Goal: Task Accomplishment & Management: Use online tool/utility

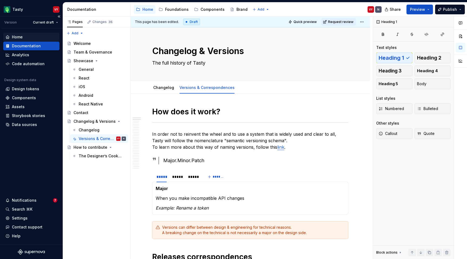
click at [19, 35] on div "Home" at bounding box center [17, 36] width 11 height 5
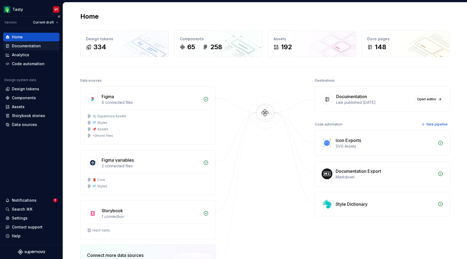
click at [35, 45] on div "Documentation" at bounding box center [26, 45] width 29 height 5
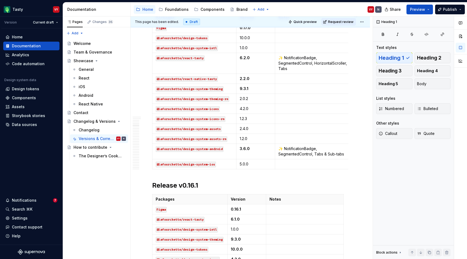
scroll to position [901, 0]
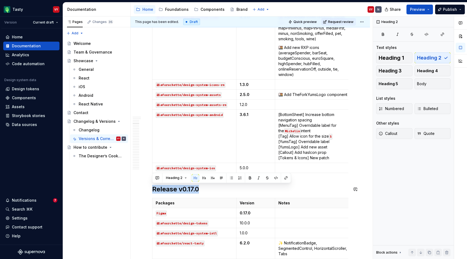
drag, startPoint x: 206, startPoint y: 178, endPoint x: 144, endPoint y: 177, distance: 61.4
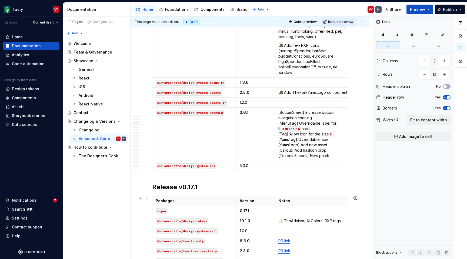
scroll to position [634, 0]
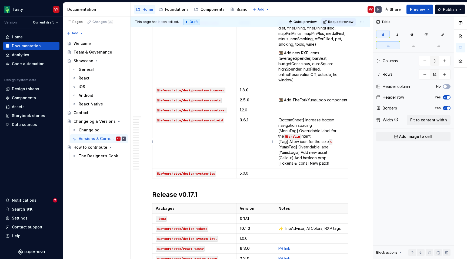
click at [253, 120] on p "3.6.1" at bounding box center [256, 119] width 32 height 5
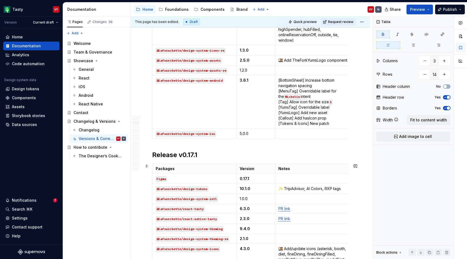
type textarea "*"
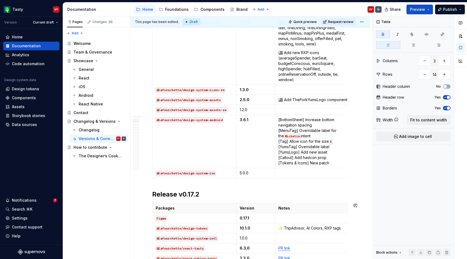
scroll to position [310, 0]
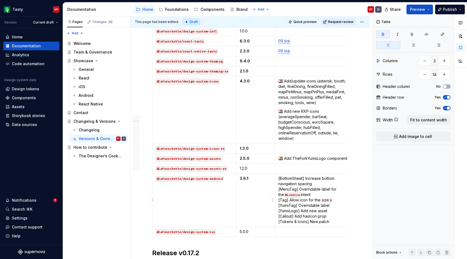
click at [250, 178] on p "3.6.1" at bounding box center [256, 178] width 32 height 5
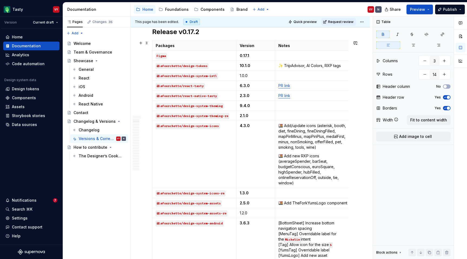
scroll to position [522, 0]
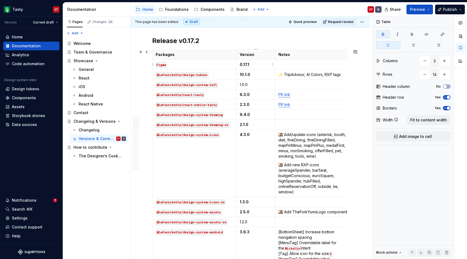
click at [254, 65] on p "0.17.1" at bounding box center [256, 64] width 32 height 5
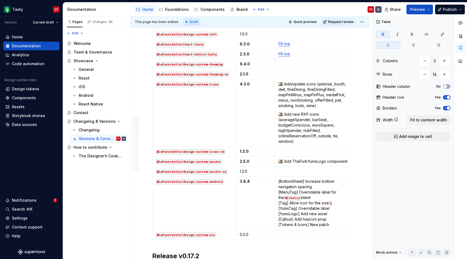
scroll to position [265, 0]
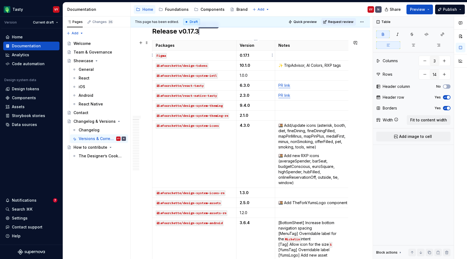
click at [250, 56] on p "0.17.1" at bounding box center [256, 55] width 32 height 5
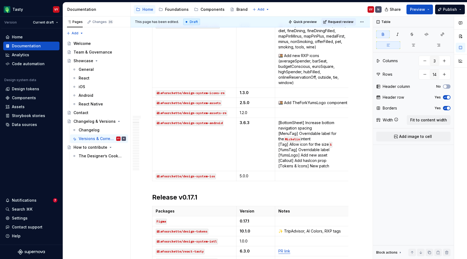
scroll to position [626, 0]
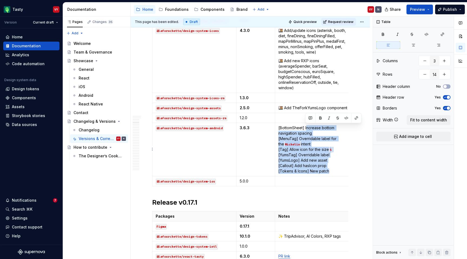
drag, startPoint x: 333, startPoint y: 170, endPoint x: 306, endPoint y: 126, distance: 51.5
click at [306, 126] on p "[BottomSheet] Increase bottom navigation spacing [MenuTag] Overridable label fo…" at bounding box center [314, 149] width 71 height 49
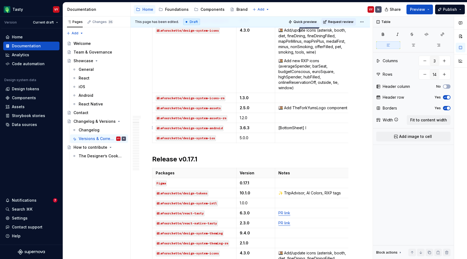
click at [296, 127] on p "[BottomSheet] I" at bounding box center [314, 127] width 71 height 5
click at [305, 127] on p "[Tag] I" at bounding box center [314, 127] width 71 height 5
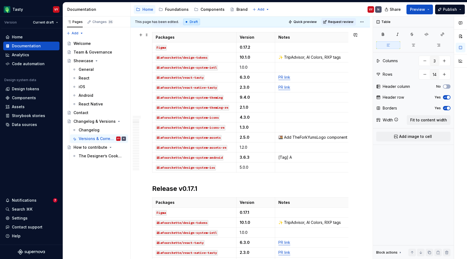
scroll to position [533, 0]
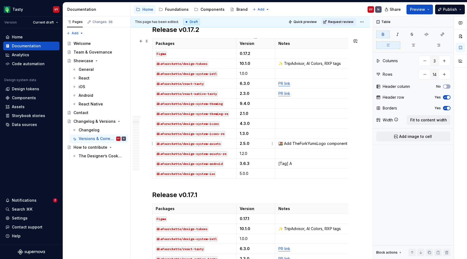
click at [246, 143] on strong "2.5.0" at bounding box center [245, 143] width 10 height 5
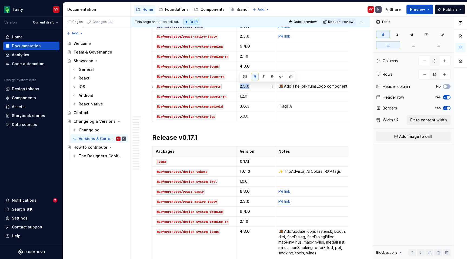
drag, startPoint x: 250, startPoint y: 87, endPoint x: 239, endPoint y: 87, distance: 10.8
click at [239, 87] on td "2.5.0" at bounding box center [255, 86] width 39 height 10
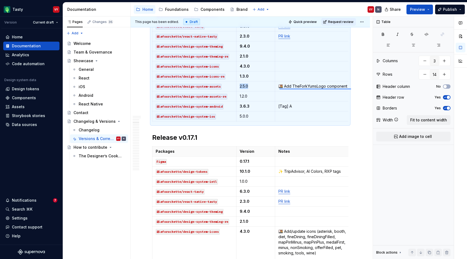
drag, startPoint x: 351, startPoint y: 88, endPoint x: 280, endPoint y: 88, distance: 71.7
click at [280, 88] on div "This page has been edited. Draft Quick preview Request review Changelog & Versi…" at bounding box center [252, 137] width 242 height 243
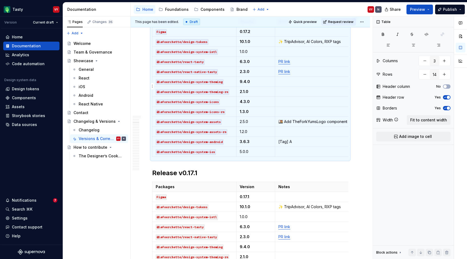
click at [280, 88] on td at bounding box center [314, 92] width 78 height 10
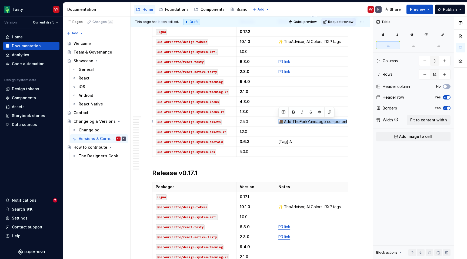
drag, startPoint x: 278, startPoint y: 122, endPoint x: 348, endPoint y: 121, distance: 70.0
click at [348, 121] on td "🍱 Add TheForkYumsLogo compone nt" at bounding box center [314, 122] width 78 height 10
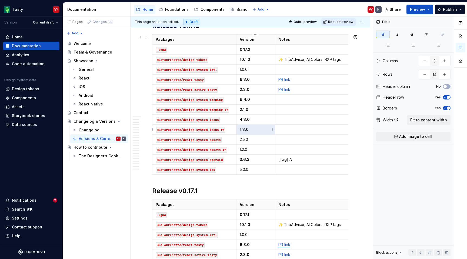
drag, startPoint x: 253, startPoint y: 131, endPoint x: 239, endPoint y: 131, distance: 13.8
click at [239, 131] on td "1.3.0" at bounding box center [255, 130] width 39 height 10
drag, startPoint x: 252, startPoint y: 121, endPoint x: 239, endPoint y: 121, distance: 13.0
click at [239, 121] on td "4.3.0" at bounding box center [255, 120] width 39 height 10
click at [243, 92] on p "2.3.0" at bounding box center [256, 89] width 32 height 5
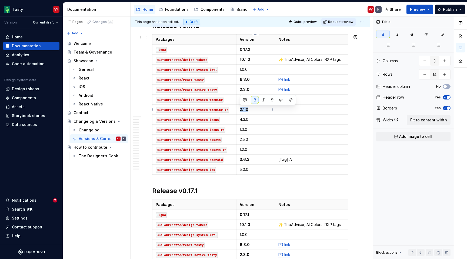
drag, startPoint x: 251, startPoint y: 109, endPoint x: 240, endPoint y: 109, distance: 11.6
click at [240, 109] on p "2.1.0" at bounding box center [256, 109] width 32 height 5
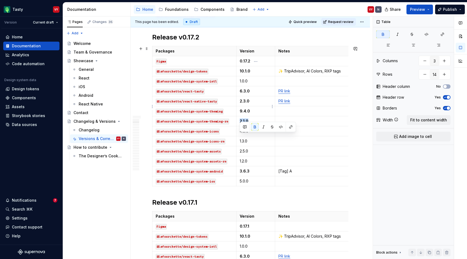
scroll to position [435, 0]
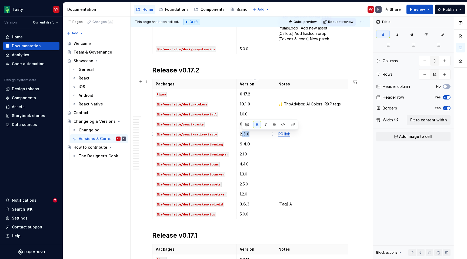
drag, startPoint x: 252, startPoint y: 134, endPoint x: 242, endPoint y: 134, distance: 10.3
click at [241, 134] on p "2.3.0" at bounding box center [256, 133] width 32 height 5
click at [258, 166] on p "4.4 .0" at bounding box center [256, 163] width 32 height 5
drag, startPoint x: 255, startPoint y: 165, endPoint x: 239, endPoint y: 165, distance: 15.7
click at [239, 165] on td "4.4 .0" at bounding box center [255, 164] width 39 height 10
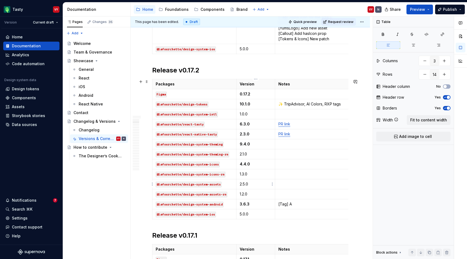
click at [266, 181] on td "2.5.0" at bounding box center [255, 184] width 39 height 10
click at [259, 194] on p "1.2.0" at bounding box center [256, 193] width 32 height 5
click at [258, 187] on td "2.5.0" at bounding box center [255, 184] width 39 height 10
click at [255, 177] on p "1.3.0" at bounding box center [256, 173] width 32 height 5
drag, startPoint x: 253, startPoint y: 163, endPoint x: 238, endPoint y: 163, distance: 15.4
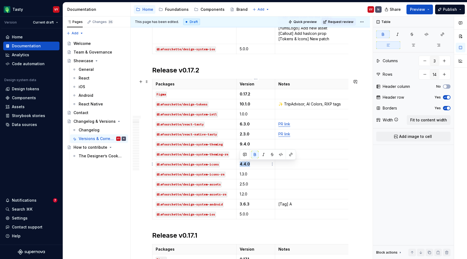
click at [238, 163] on td "4.4 .0" at bounding box center [255, 164] width 39 height 10
drag, startPoint x: 254, startPoint y: 144, endPoint x: 239, endPoint y: 144, distance: 14.9
click at [239, 144] on td "9.4.0" at bounding box center [255, 144] width 39 height 10
click at [259, 113] on p "1.0.0" at bounding box center [256, 113] width 32 height 5
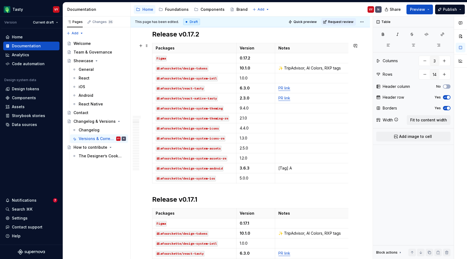
scroll to position [473, 0]
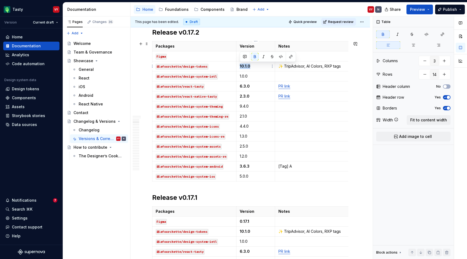
drag, startPoint x: 259, startPoint y: 65, endPoint x: 238, endPoint y: 65, distance: 20.8
click at [238, 65] on td "10.1.0" at bounding box center [255, 66] width 39 height 10
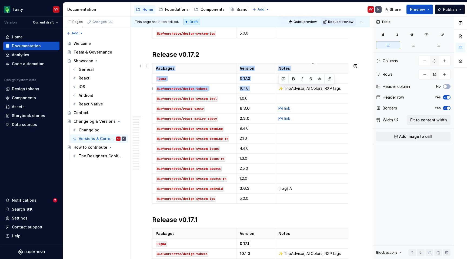
scroll to position [0, 2]
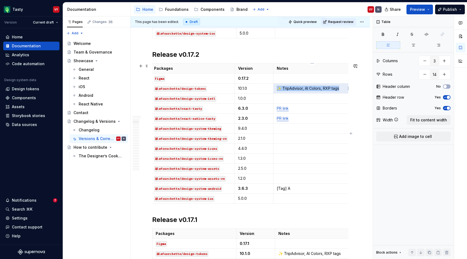
drag, startPoint x: 306, startPoint y: 88, endPoint x: 344, endPoint y: 90, distance: 37.9
click at [344, 90] on p "✨ TripAdvisor, AI Colors, RXP tags" at bounding box center [312, 88] width 71 height 5
click at [296, 188] on p "[Tag] A" at bounding box center [312, 188] width 71 height 5
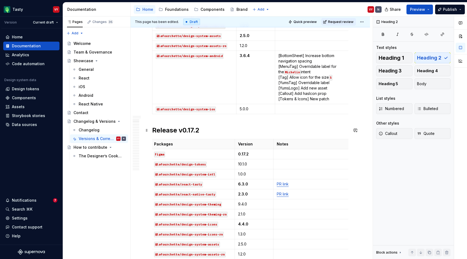
scroll to position [372, 0]
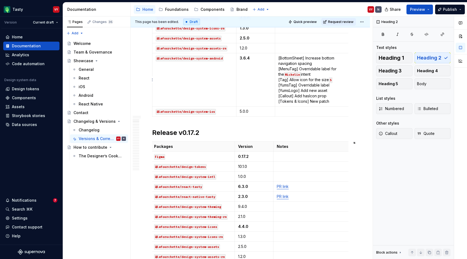
click at [331, 101] on p "[BottomSheet] Increase bottom navigation spacing [MenuTag] Overridable label fo…" at bounding box center [314, 79] width 71 height 49
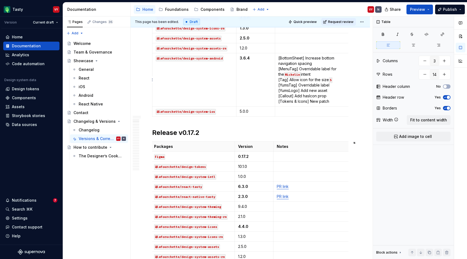
click at [312, 101] on p "[BottomSheet] Increase bottom navigation spacing [MenuTag] Overridable label fo…" at bounding box center [314, 79] width 71 height 49
click at [330, 100] on p "[BottomSheet] Increase bottom navigation spacing [MenuTag] Overridable label fo…" at bounding box center [314, 79] width 71 height 49
click at [288, 97] on p "[BottomSheet] Increase bottom navigation spacing [MenuTag] Overridable label fo…" at bounding box center [314, 79] width 71 height 49
click at [329, 66] on p "[BottomSheet] Increase bottom navigation spacing [MenuTag] Overridable label fo…" at bounding box center [314, 79] width 71 height 49
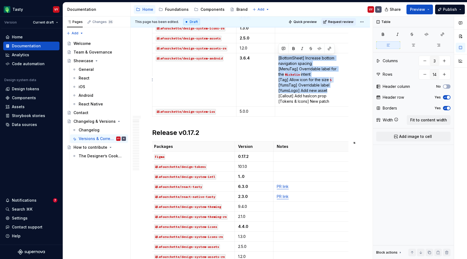
drag, startPoint x: 278, startPoint y: 58, endPoint x: 334, endPoint y: 89, distance: 63.9
click at [334, 89] on td "[BottomSheet] Increase bottom navigation spacing [MenuTag] Overridable label fo…" at bounding box center [314, 79] width 78 height 53
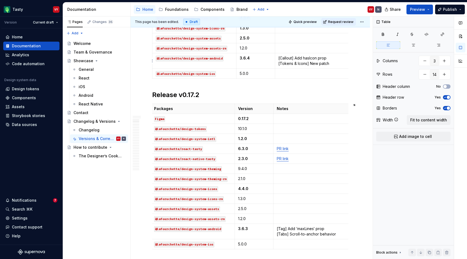
click at [289, 59] on p "[Callout] Add hasIcon prop [Tokens & Icons] New patch" at bounding box center [314, 60] width 71 height 11
drag, startPoint x: 312, startPoint y: 58, endPoint x: 315, endPoint y: 58, distance: 3.3
click at [315, 58] on p "[TripAdvisorLogo] Add hasIcon prop [Tokens & Icons] New patch" at bounding box center [314, 60] width 71 height 11
drag, startPoint x: 309, startPoint y: 58, endPoint x: 300, endPoint y: 58, distance: 9.2
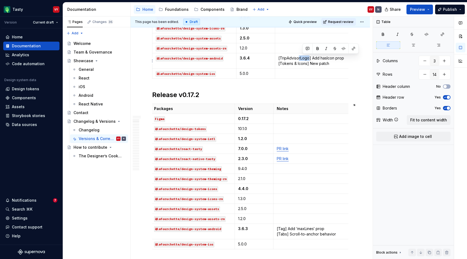
click at [300, 58] on p "[TripAdvisorLogo] Add hasIcon prop [Tokens & Icons] New patch" at bounding box center [314, 60] width 71 height 11
drag, startPoint x: 304, startPoint y: 58, endPoint x: 336, endPoint y: 58, distance: 32.4
click at [336, 58] on p "[TripAdvisor] Add hasIcon prop [Tokens & Icons] New patch" at bounding box center [314, 60] width 71 height 11
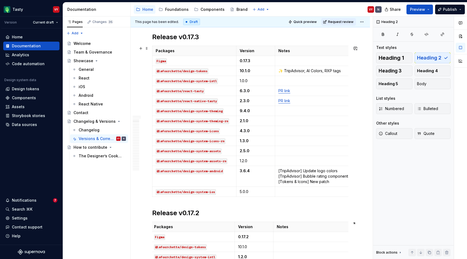
scroll to position [231, 0]
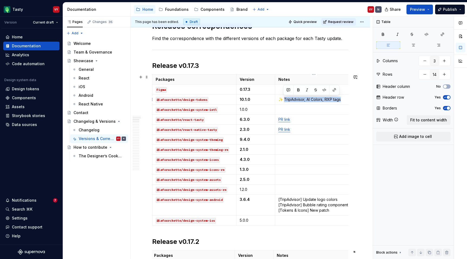
drag, startPoint x: 342, startPoint y: 100, endPoint x: 284, endPoint y: 99, distance: 57.9
click at [284, 99] on p "✨ TripAdvisor, AI Colors, RXP tags" at bounding box center [314, 99] width 71 height 5
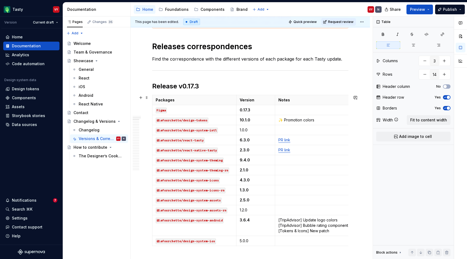
scroll to position [214, 0]
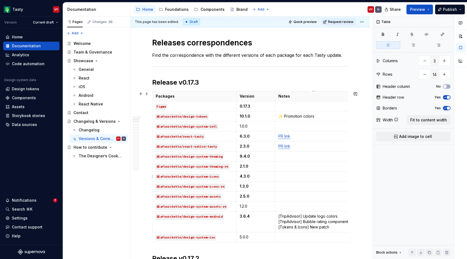
click at [294, 176] on p at bounding box center [314, 176] width 71 height 5
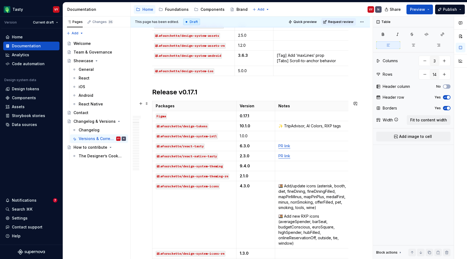
scroll to position [549, 0]
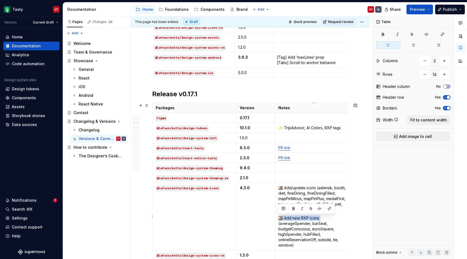
drag, startPoint x: 277, startPoint y: 218, endPoint x: 324, endPoint y: 216, distance: 47.1
click at [324, 216] on td "🍱 Add/update icons (asterisk, booth, diet, fineDining, fineDiningFilled, mapPin…" at bounding box center [314, 216] width 78 height 67
copy p "🍱 Add new RXP icons ("
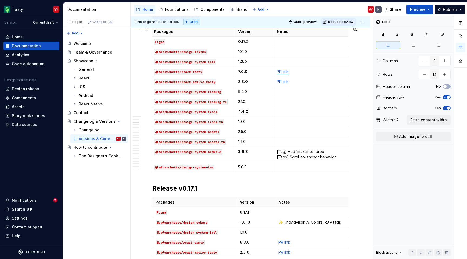
scroll to position [405, 0]
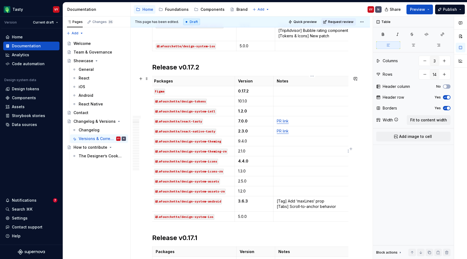
click at [288, 150] on p at bounding box center [312, 150] width 71 height 5
click at [288, 162] on p at bounding box center [312, 160] width 71 height 5
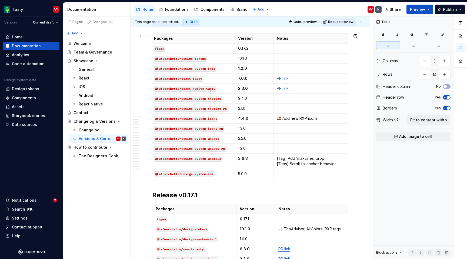
scroll to position [449, 0]
click at [330, 118] on p "🍱 Add new RXP icon - binocular" at bounding box center [312, 117] width 71 height 5
click at [323, 118] on p "🍱 Add new RXP icon - binoculars" at bounding box center [312, 117] width 71 height 5
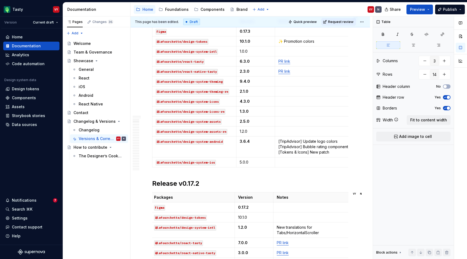
scroll to position [289, 0]
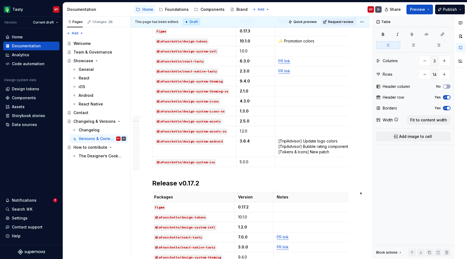
click at [256, 166] on td "5.0.0" at bounding box center [255, 162] width 39 height 10
click at [256, 137] on td "3.6.4" at bounding box center [255, 146] width 39 height 21
click at [256, 121] on p "2.5.0" at bounding box center [256, 120] width 32 height 5
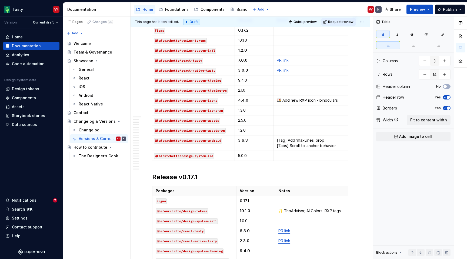
scroll to position [449, 0]
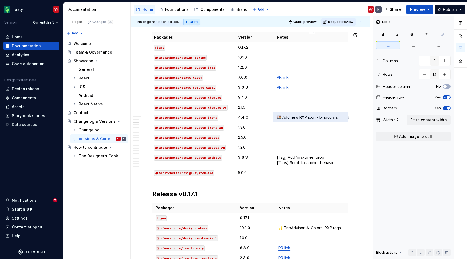
drag, startPoint x: 340, startPoint y: 118, endPoint x: 277, endPoint y: 119, distance: 63.0
click at [277, 119] on td "🍱 Add new RXP icon - binoculars" at bounding box center [313, 117] width 78 height 10
drag, startPoint x: 344, startPoint y: 116, endPoint x: 277, endPoint y: 117, distance: 67.3
click at [277, 117] on p "🍱 Add new RXP icon - binoculars" at bounding box center [312, 117] width 71 height 5
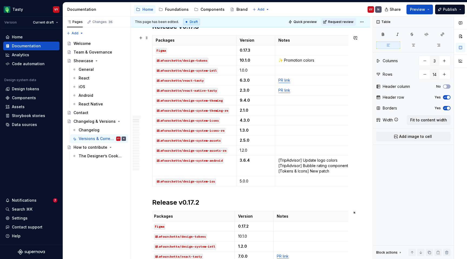
scroll to position [268, 0]
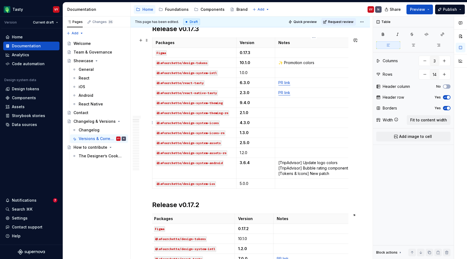
click at [288, 122] on p at bounding box center [314, 122] width 71 height 5
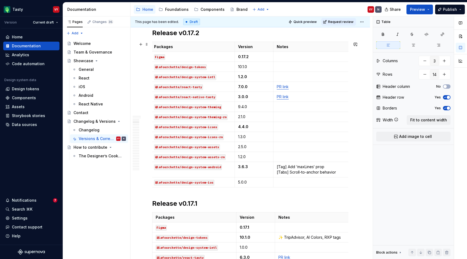
scroll to position [439, 0]
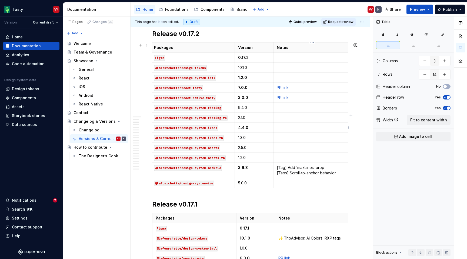
click at [291, 128] on p at bounding box center [312, 127] width 71 height 5
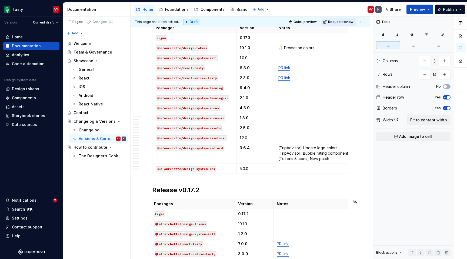
scroll to position [213, 0]
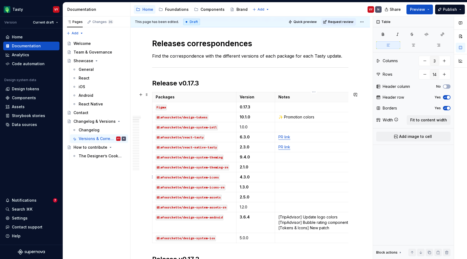
click at [295, 178] on p at bounding box center [314, 176] width 71 height 5
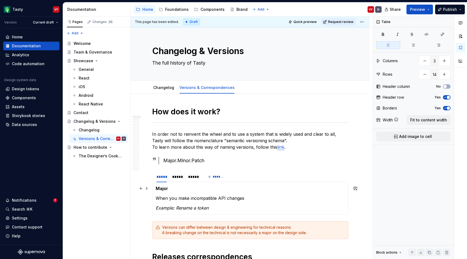
scroll to position [271, 0]
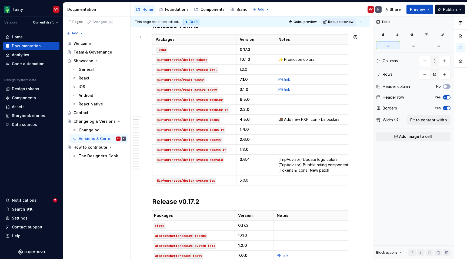
click at [189, 23] on div "Draft" at bounding box center [191, 22] width 17 height 6
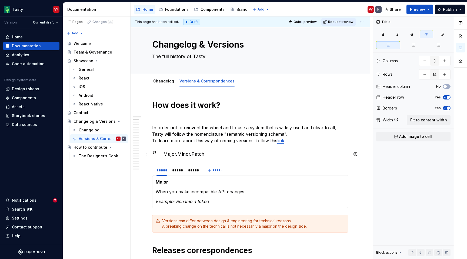
scroll to position [0, 0]
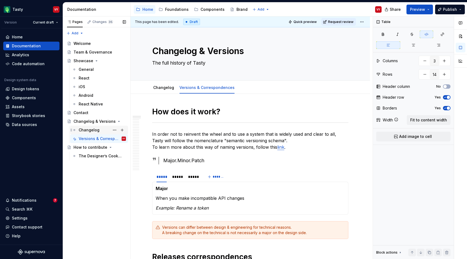
click at [93, 132] on div "Changelog" at bounding box center [89, 129] width 21 height 5
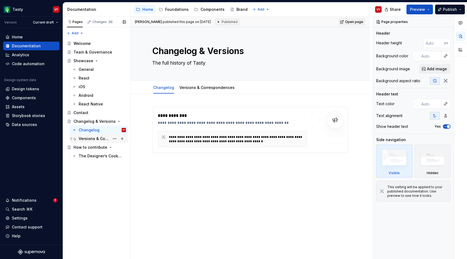
click at [103, 139] on div "Versions & Correspondences" at bounding box center [94, 138] width 31 height 5
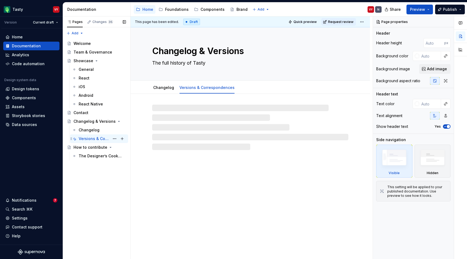
type textarea "*"
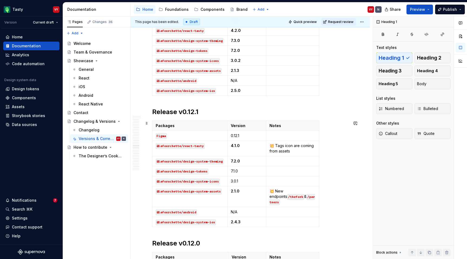
scroll to position [2401, 0]
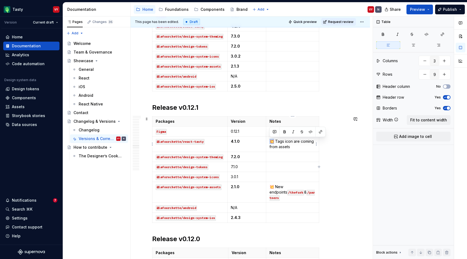
drag, startPoint x: 273, startPoint y: 141, endPoint x: 270, endPoint y: 141, distance: 3.5
click at [270, 141] on p "💥 Tags icon are coming from assets" at bounding box center [293, 144] width 46 height 11
copy p "💥"
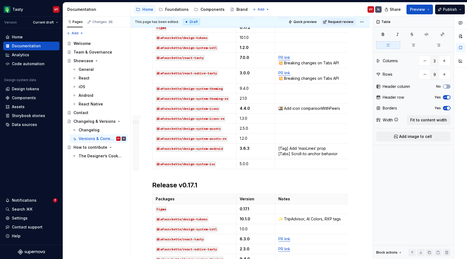
scroll to position [417, 0]
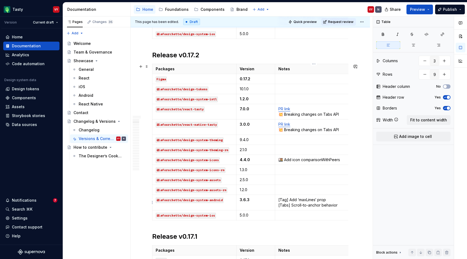
click at [279, 200] on p "[Tag] Add ‘maxLines‘ prop [Tabs] Scroll-to-anchor behavior" at bounding box center [314, 202] width 71 height 11
type input "14"
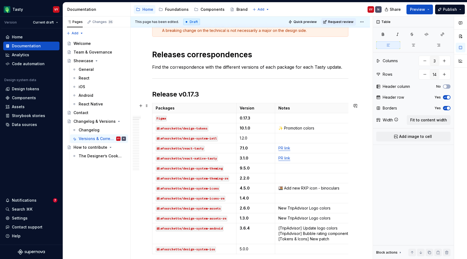
scroll to position [239, 0]
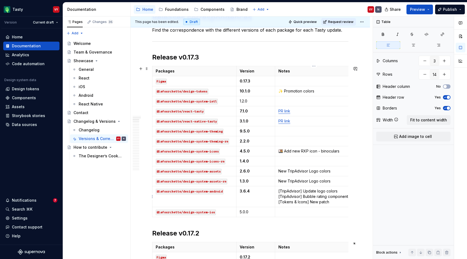
click at [277, 191] on td "[TripAdvisor] Update logo colors [TripAdvisor] Bubble rating component [Tokens …" at bounding box center [314, 196] width 78 height 21
click at [278, 201] on td "[TripAdvisor] Update logo colors [TripAdvisor] Bubble rating component [Tokens …" at bounding box center [314, 196] width 78 height 21
paste div
drag, startPoint x: 298, startPoint y: 202, endPoint x: 312, endPoint y: 202, distance: 13.5
click at [312, 202] on p "[TripAdvisor] Update logo colors [TripAdvisor] Bubble rating component 💥 [Token…" at bounding box center [314, 196] width 71 height 16
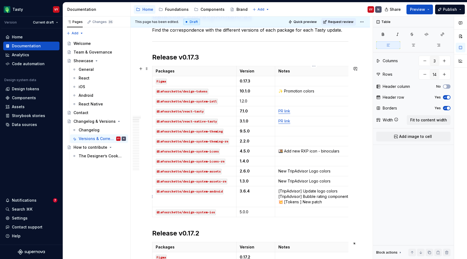
click at [302, 202] on p "[TripAdvisor] Update logo colors [TripAdvisor] Bubble rating component 💥 [Token…" at bounding box center [314, 196] width 71 height 16
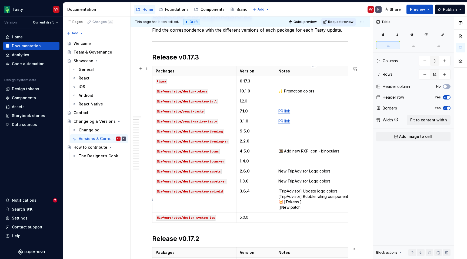
click at [280, 208] on p "[TripAdvisor] Update logo colors [TripAdvisor] Bubble rating component 💥 [Token…" at bounding box center [314, 199] width 71 height 22
click at [291, 208] on p "[TripAdvisor] Update logo colors [TripAdvisor] Bubble rating component 💥 [Token…" at bounding box center [314, 199] width 71 height 22
click at [308, 203] on p "[TripAdvisor] Update logo colors [TripAdvisor] Bubble rating component 💥 [Token…" at bounding box center [314, 199] width 71 height 22
click at [286, 202] on p "[TripAdvisor] Update logo colors [TripAdvisor] Bubble rating component 💥 [Token…" at bounding box center [314, 199] width 71 height 22
click at [284, 201] on p "[TripAdvisor] Update logo colors [TripAdvisor] Bubble rating component 💥 [Token…" at bounding box center [314, 199] width 71 height 22
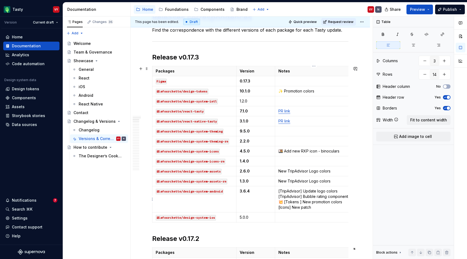
click at [299, 202] on p "[TripAdvisor] Update logo colors [TripAdvisor] Bubble rating component 💥 [Token…" at bounding box center [314, 199] width 71 height 22
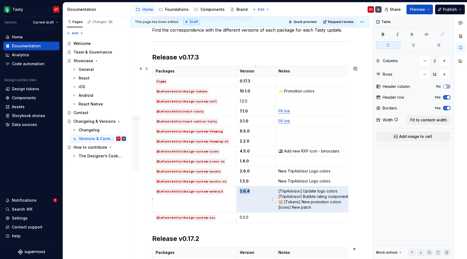
drag, startPoint x: 347, startPoint y: 202, endPoint x: 267, endPoint y: 201, distance: 80.0
click at [268, 202] on tr "@lafourchette/design-system-android 3.6.4 [TripAdvisor] Update logo colors [Tri…" at bounding box center [253, 199] width 200 height 26
click at [287, 201] on p "[TripAdvisor] Update logo colors [TripAdvisor] Bubble rating component 💥 [Token…" at bounding box center [314, 199] width 71 height 22
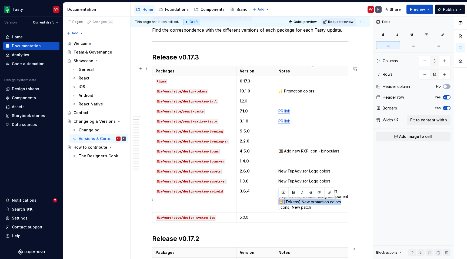
scroll to position [0, 2]
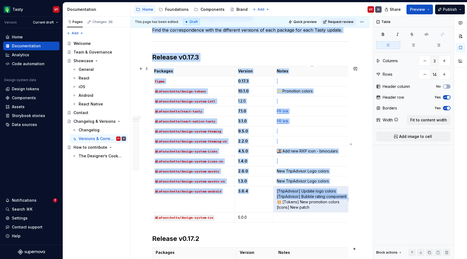
drag, startPoint x: 278, startPoint y: 201, endPoint x: 349, endPoint y: 201, distance: 71.4
click at [349, 201] on body "Tasty VY Version Current draft Home Documentation Analytics Code automation Des…" at bounding box center [233, 129] width 467 height 259
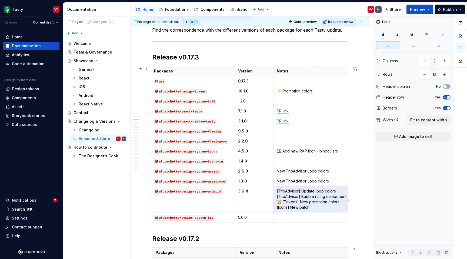
click at [338, 204] on p "[TripAdvisor] Update logo colors [TripAdvisor] Bubble rating component 💥 [Token…" at bounding box center [312, 199] width 71 height 22
drag, startPoint x: 341, startPoint y: 204, endPoint x: 278, endPoint y: 201, distance: 62.5
click at [278, 201] on p "[TripAdvisor] Update logo colors [TripAdvisor] Bubble rating component 💥 [Token…" at bounding box center [312, 199] width 71 height 22
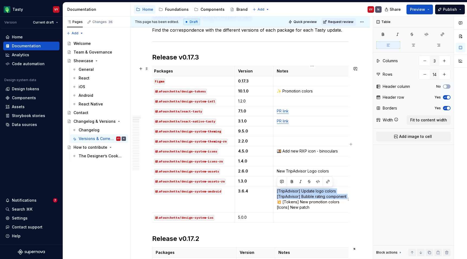
click at [278, 201] on p "[TripAdvisor] Update logo colors [TripAdvisor] Bubble rating component 💥 [Token…" at bounding box center [312, 199] width 71 height 22
drag, startPoint x: 341, startPoint y: 203, endPoint x: 278, endPoint y: 202, distance: 63.0
click at [278, 202] on p "[TripAdvisor] Update logo colors [TripAdvisor] Bubble rating component 💥 [Token…" at bounding box center [312, 199] width 71 height 22
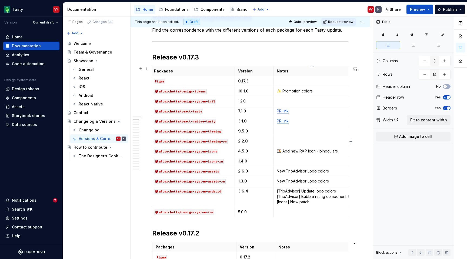
click at [276, 190] on td "[TripAdvisor] Update logo colors [TripAdvisor] Bubble rating component [Icons] …" at bounding box center [313, 196] width 78 height 21
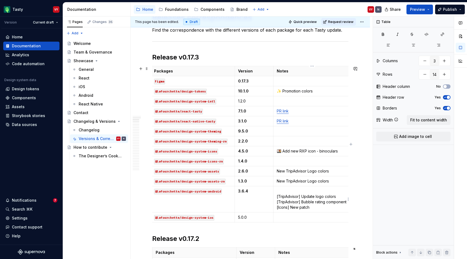
click at [283, 191] on p "[TripAdvisor] Update logo colors [TripAdvisor] Bubble rating component [Icons] …" at bounding box center [312, 199] width 71 height 22
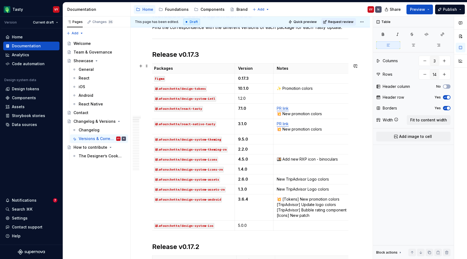
scroll to position [245, 0]
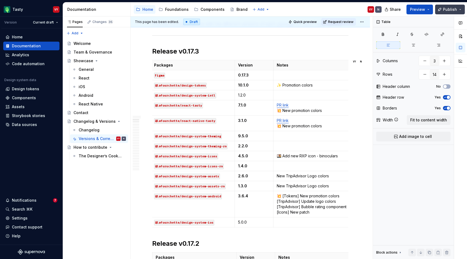
click at [450, 14] on button "Publish" at bounding box center [450, 10] width 30 height 10
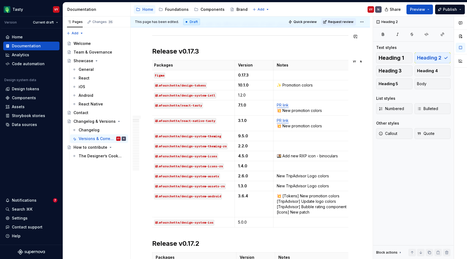
click at [184, 21] on icon at bounding box center [186, 22] width 4 height 4
click at [189, 22] on div "Draft" at bounding box center [191, 22] width 17 height 6
click at [365, 22] on html "Tasty VY Version Current draft Home Documentation Analytics Code automation Des…" at bounding box center [233, 129] width 467 height 259
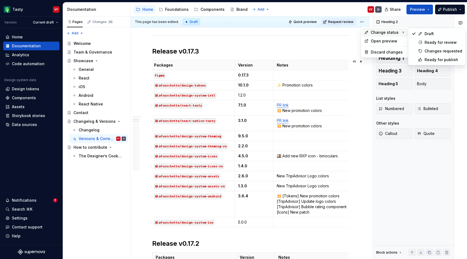
click at [374, 30] on span "Change status" at bounding box center [385, 32] width 28 height 5
click at [446, 58] on div "Ready for publish" at bounding box center [444, 59] width 38 height 5
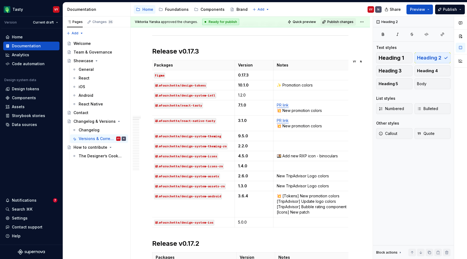
scroll to position [129, 0]
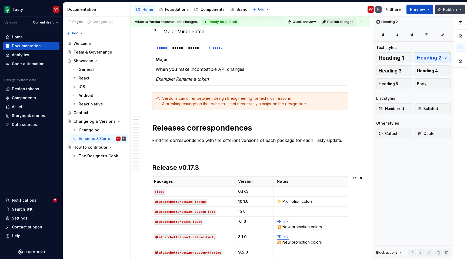
click at [455, 10] on span "Publish" at bounding box center [450, 9] width 14 height 5
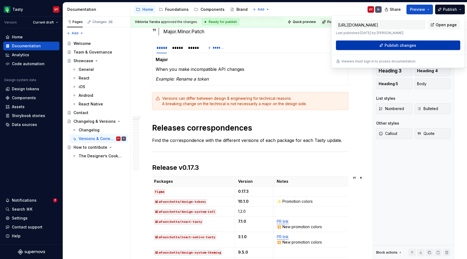
click at [403, 47] on span "Publish changes" at bounding box center [401, 45] width 32 height 5
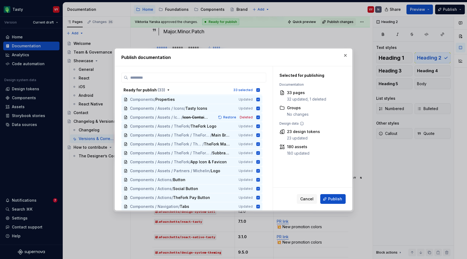
scroll to position [155, 0]
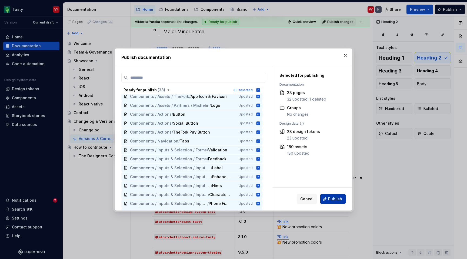
click at [332, 201] on span "Publish" at bounding box center [335, 198] width 14 height 5
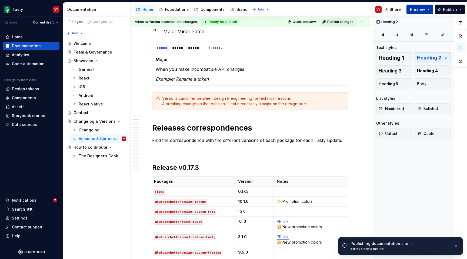
click at [425, 11] on span "Preview" at bounding box center [417, 9] width 15 height 5
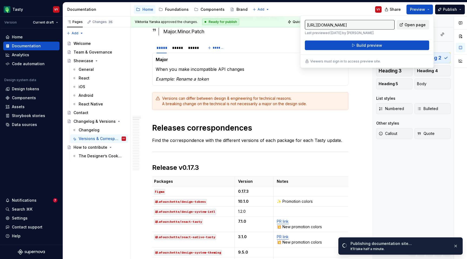
click at [414, 23] on span "Open page" at bounding box center [415, 24] width 21 height 5
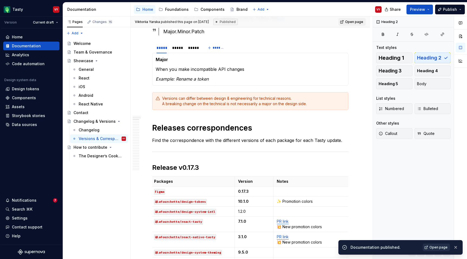
click at [442, 248] on span "Open page" at bounding box center [439, 247] width 18 height 4
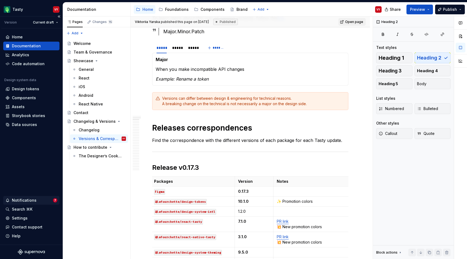
click at [29, 200] on div "Notifications" at bounding box center [24, 200] width 25 height 5
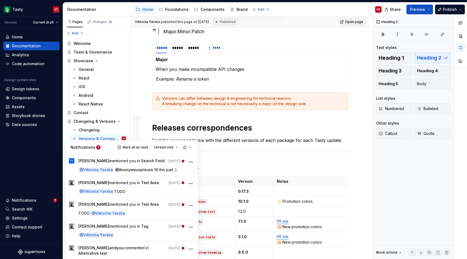
click at [34, 48] on html "Tasty VY Version Current draft Home Documentation Analytics Code automation Des…" at bounding box center [233, 129] width 467 height 259
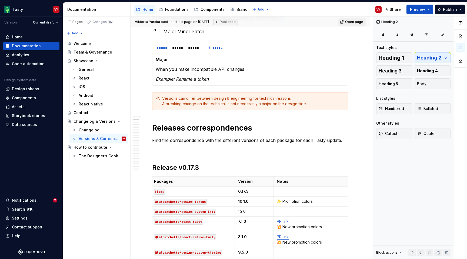
click at [34, 48] on div "Documentation" at bounding box center [26, 45] width 29 height 5
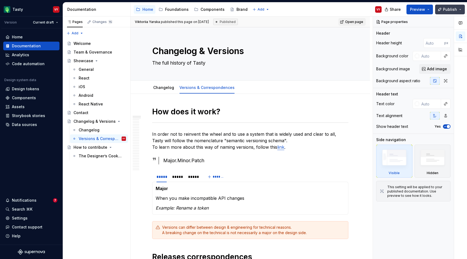
click at [456, 9] on span "Publish" at bounding box center [450, 9] width 14 height 5
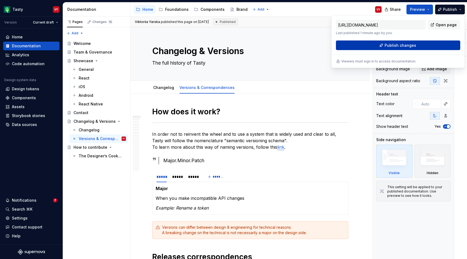
click at [403, 47] on span "Publish changes" at bounding box center [401, 45] width 32 height 5
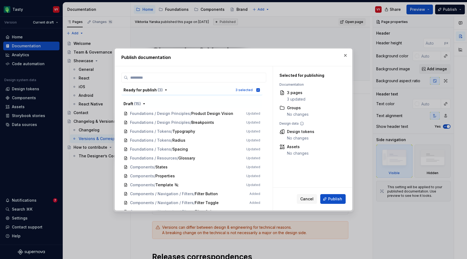
scroll to position [24, 0]
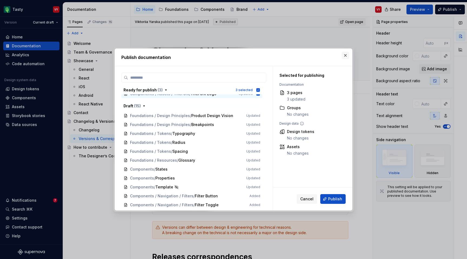
click at [346, 57] on button "button" at bounding box center [346, 56] width 8 height 8
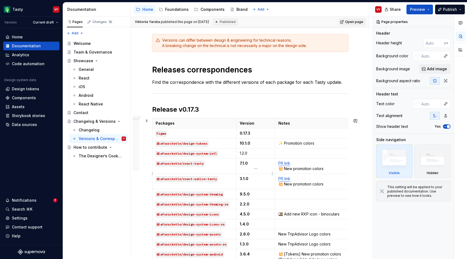
scroll to position [137, 0]
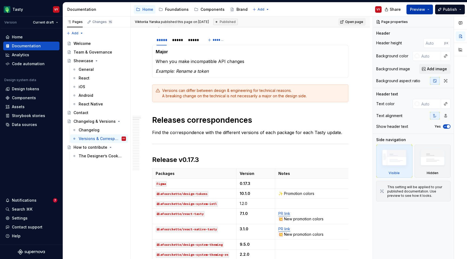
click at [429, 11] on button "Preview" at bounding box center [420, 10] width 26 height 10
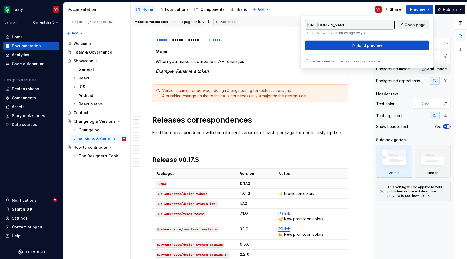
click at [411, 25] on span "Open page" at bounding box center [415, 24] width 21 height 5
type textarea "*"
